Goal: Task Accomplishment & Management: Use online tool/utility

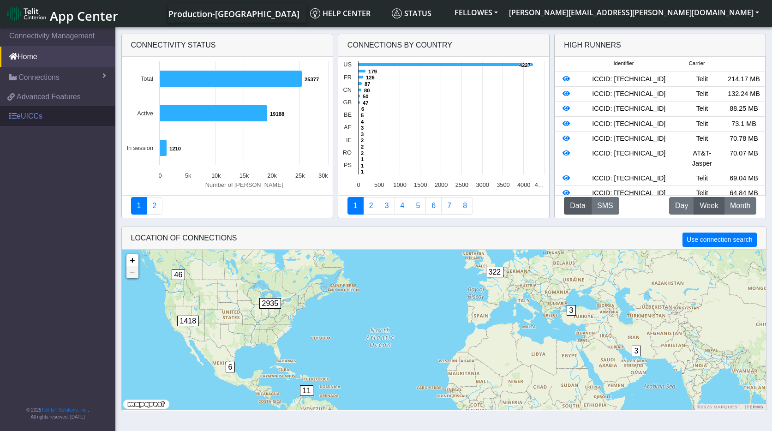
click at [30, 116] on link "eUICCs" at bounding box center [57, 116] width 115 height 20
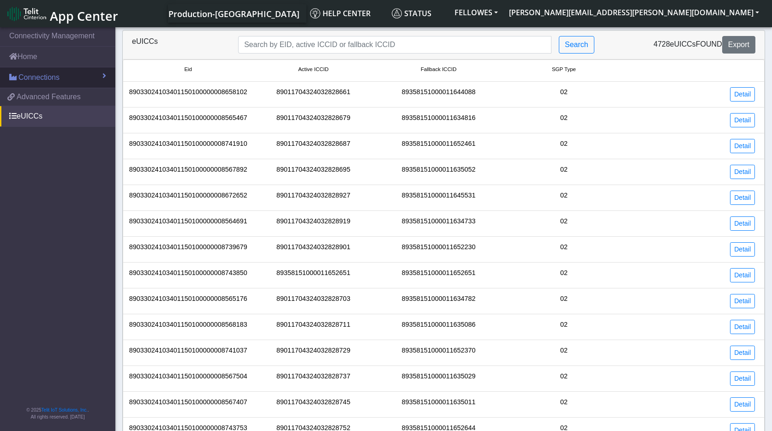
click at [47, 74] on span "Connections" at bounding box center [38, 77] width 41 height 11
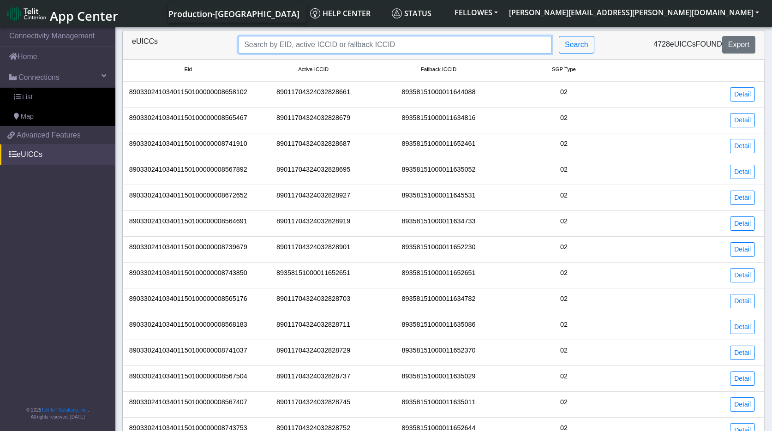
click at [268, 42] on input "Search..." at bounding box center [395, 45] width 314 height 18
paste input "89011704324032830550"
type input "89011704324032830550"
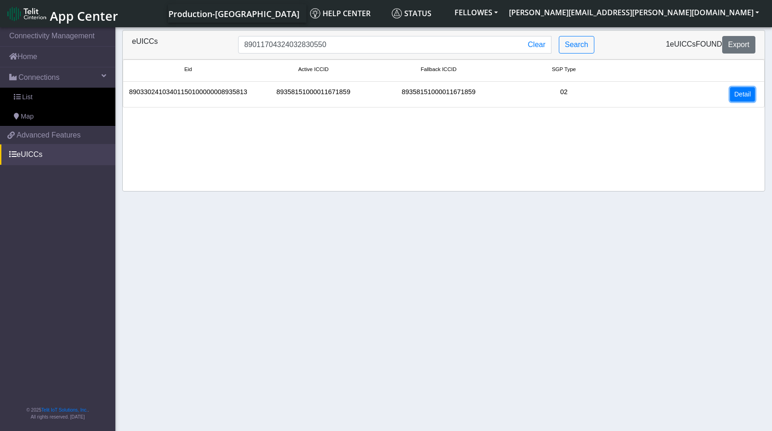
click at [743, 95] on link "Detail" at bounding box center [742, 94] width 25 height 14
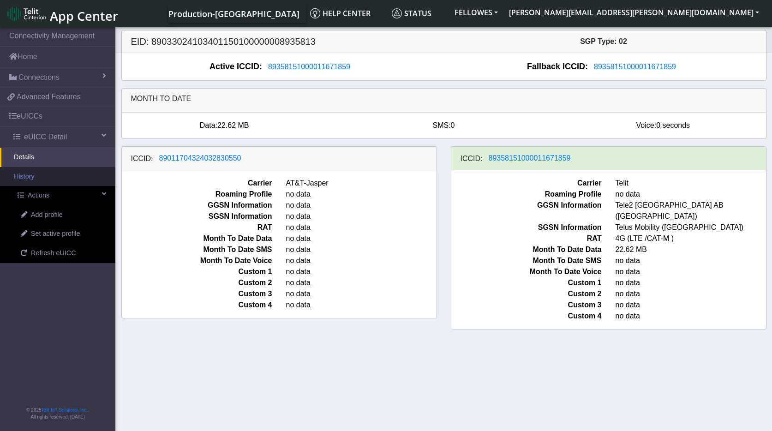
click at [48, 177] on link "History" at bounding box center [57, 176] width 115 height 19
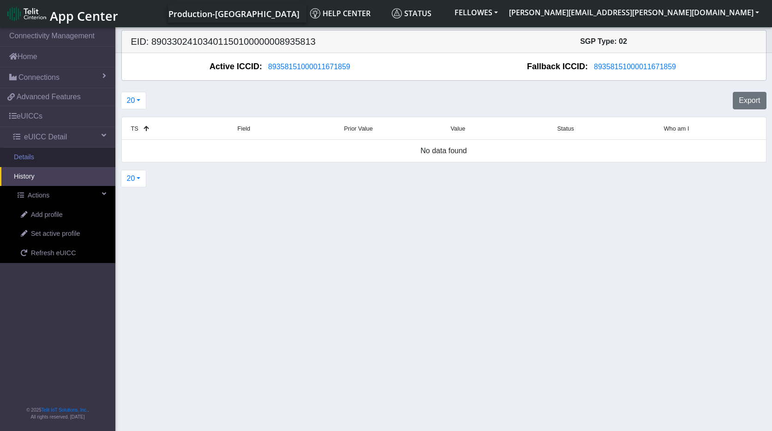
click at [44, 161] on link "Details" at bounding box center [57, 157] width 115 height 19
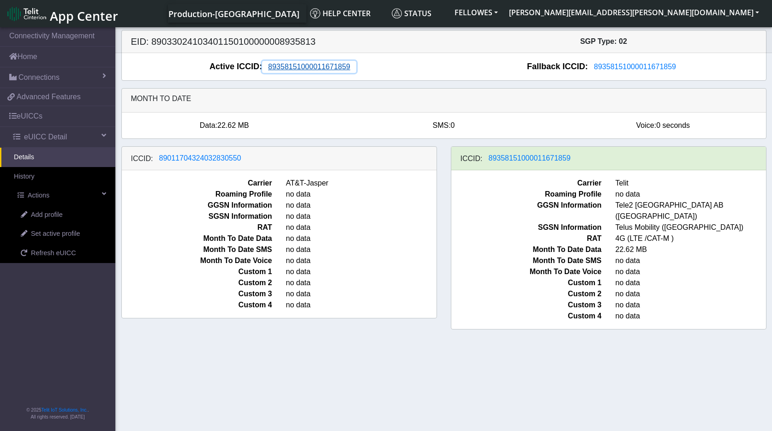
click at [318, 66] on span "89358151000011671859" at bounding box center [309, 67] width 82 height 8
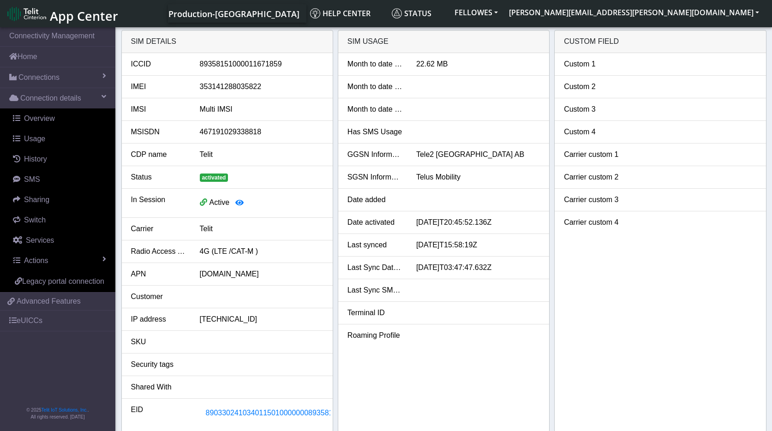
click at [233, 63] on div "89358151000011671859" at bounding box center [262, 64] width 138 height 11
copy div "89358151000011671859"
click at [35, 318] on link "eUICCs" at bounding box center [57, 321] width 115 height 20
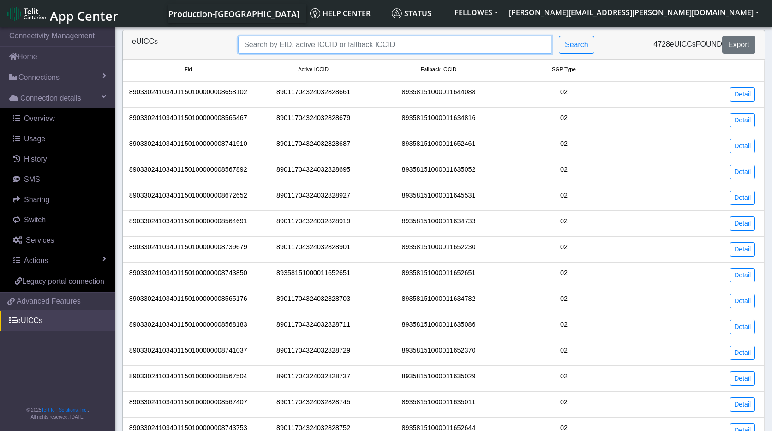
click at [323, 41] on input "Search..." at bounding box center [395, 45] width 314 height 18
paste input "89358151000011671859"
type input "89358151000011671859"
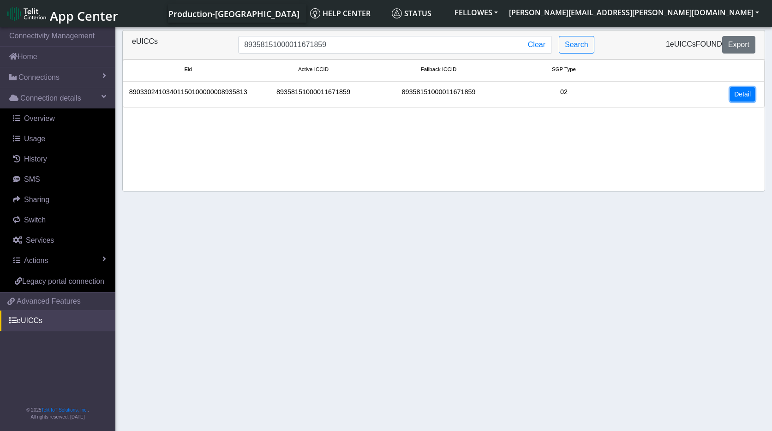
click at [754, 95] on link "Detail" at bounding box center [742, 94] width 25 height 14
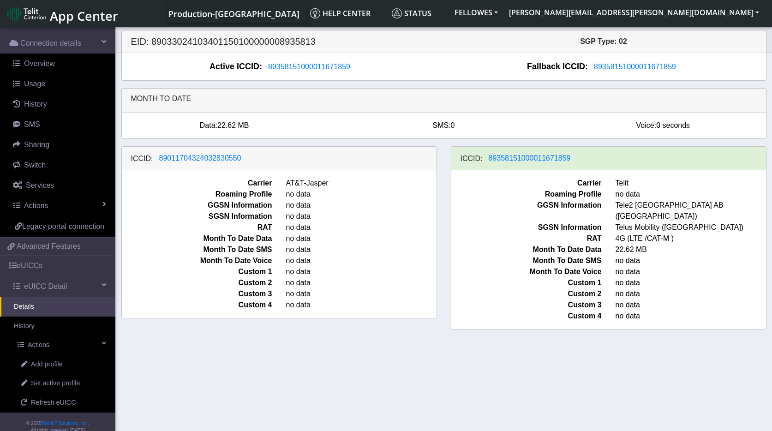
scroll to position [77, 0]
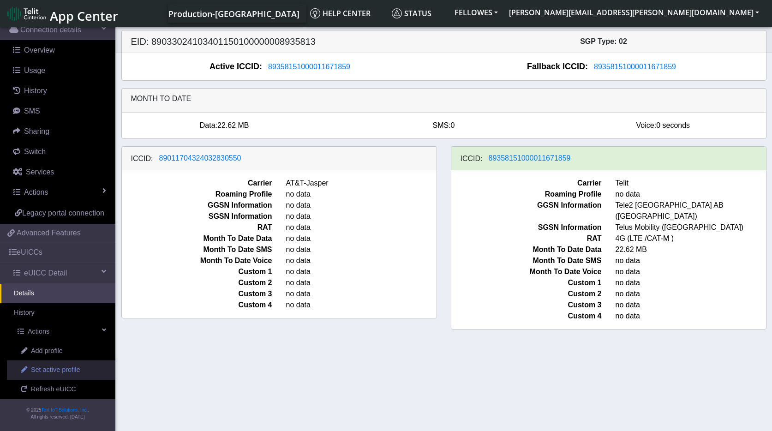
click at [59, 372] on span "Set active profile" at bounding box center [55, 370] width 49 height 10
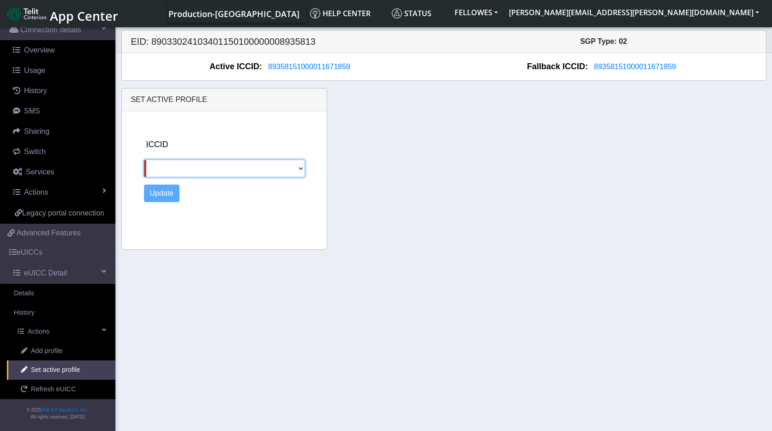
click at [221, 170] on select "89011704324032830550" at bounding box center [224, 169] width 161 height 18
select select "89011704324032830550"
click at [144, 160] on select "89011704324032830550" at bounding box center [224, 169] width 161 height 18
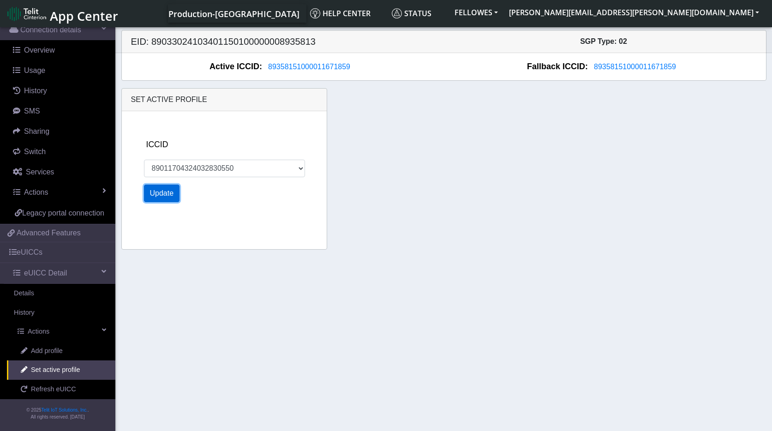
click at [163, 187] on button "Update" at bounding box center [162, 194] width 36 height 18
